Goal: Transaction & Acquisition: Purchase product/service

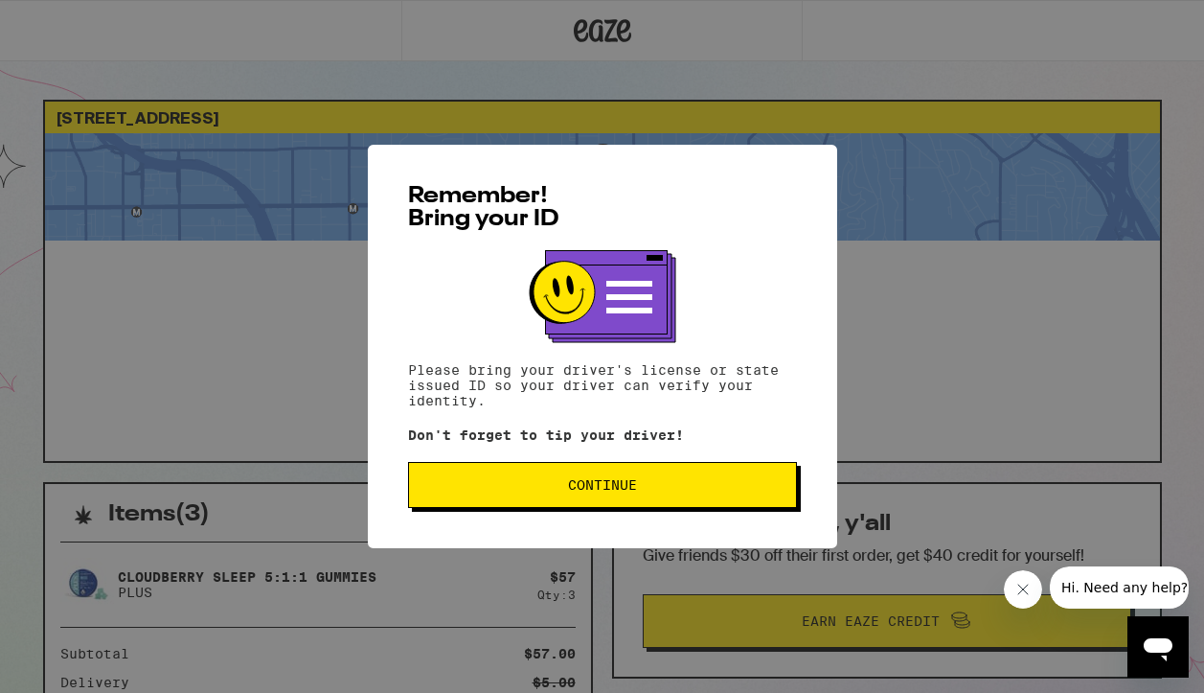
click at [501, 486] on span "Continue" at bounding box center [602, 484] width 356 height 13
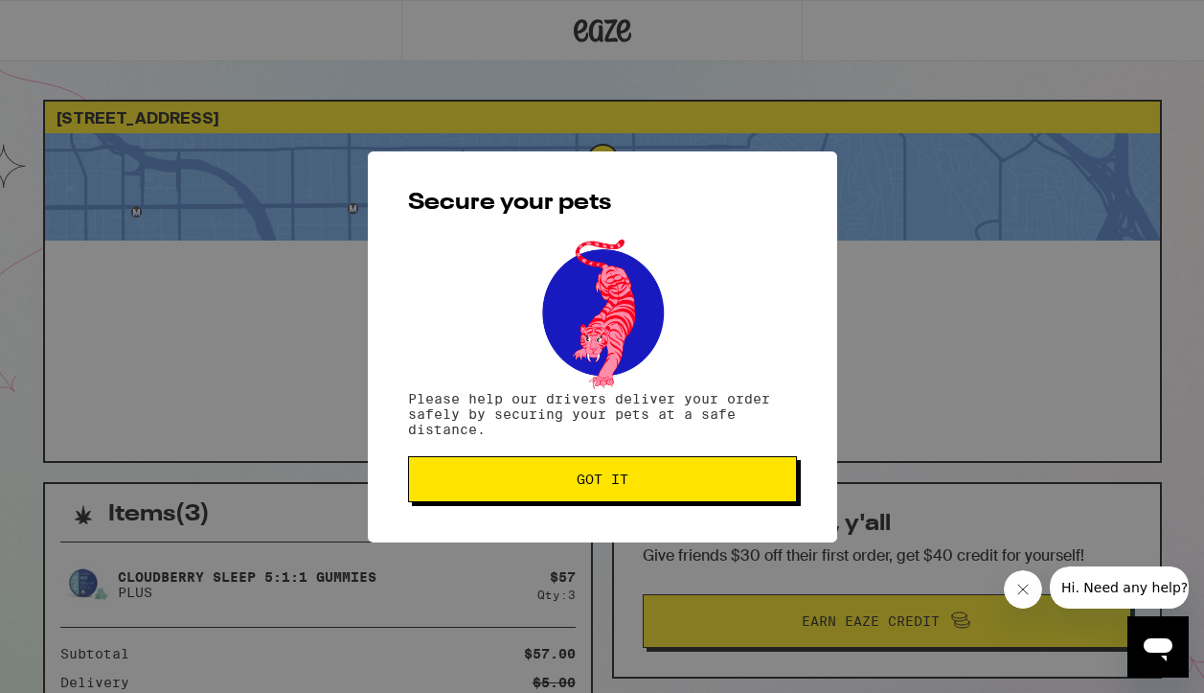
click at [501, 486] on span "Got it" at bounding box center [602, 478] width 356 height 13
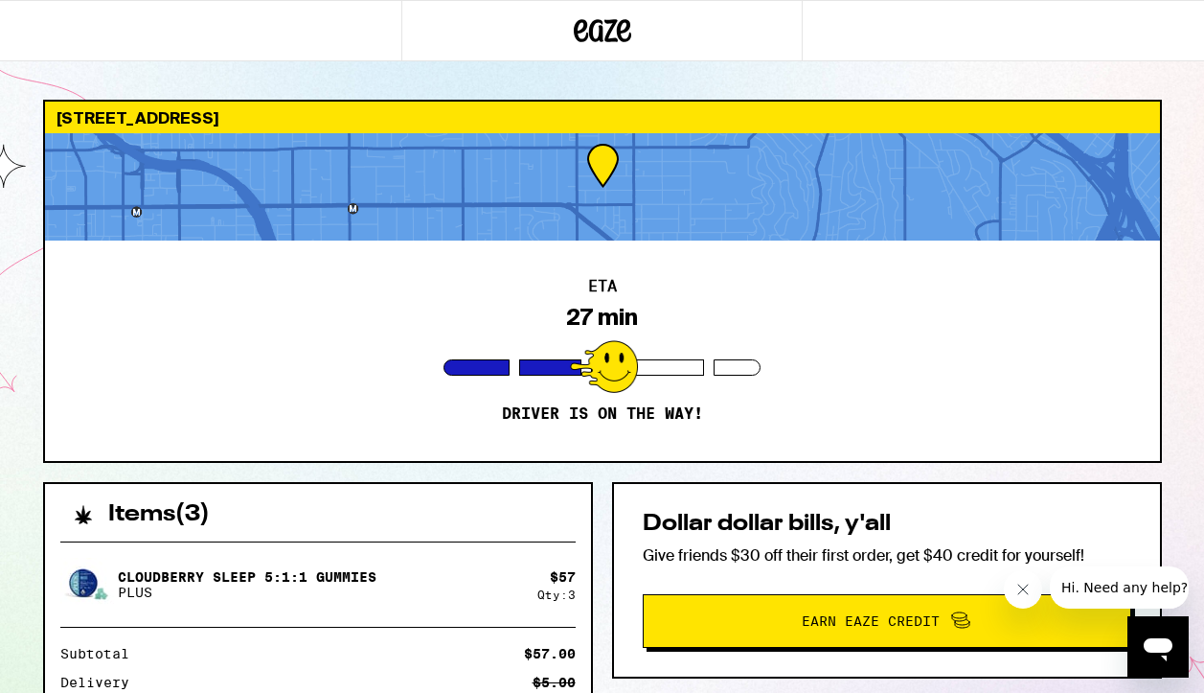
click at [540, 158] on div at bounding box center [602, 186] width 1115 height 107
